Goal: Check status

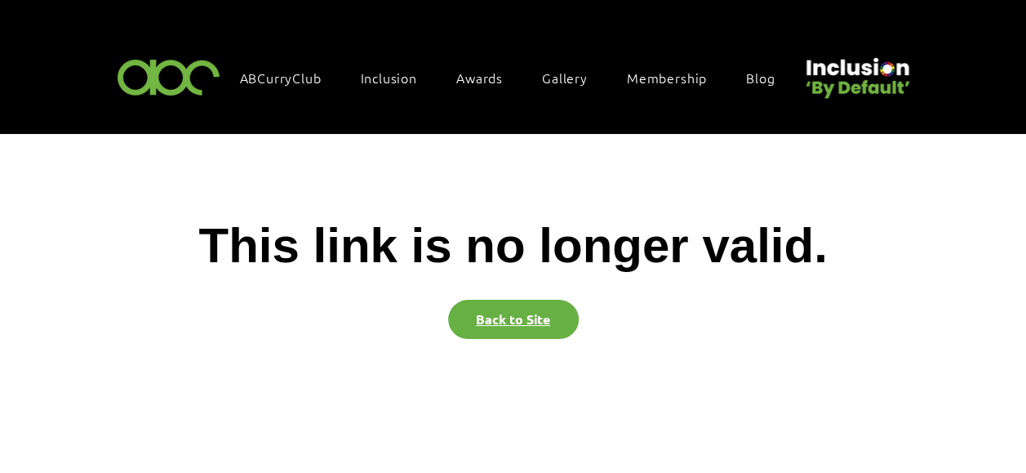
click at [524, 311] on link "Back to Site" at bounding box center [513, 319] width 131 height 39
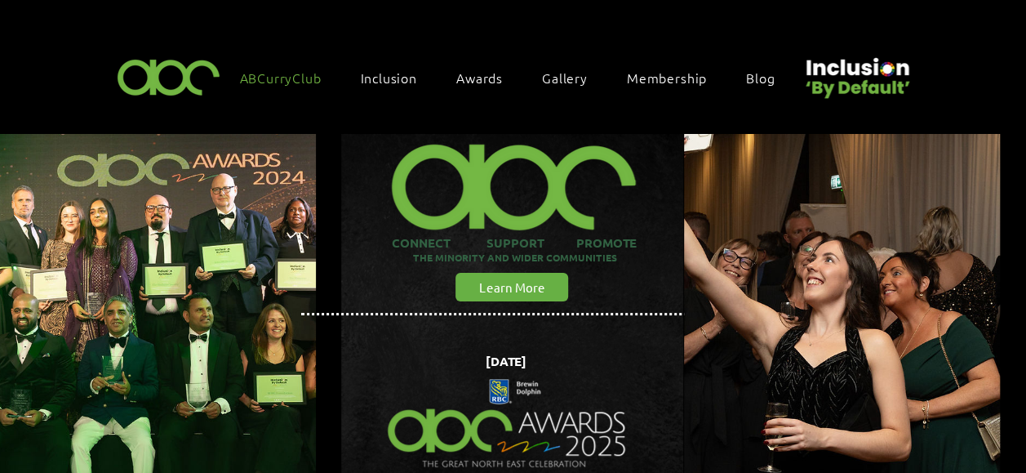
click at [304, 73] on span "ABCurryClub" at bounding box center [281, 78] width 82 height 18
